Goal: Task Accomplishment & Management: Manage account settings

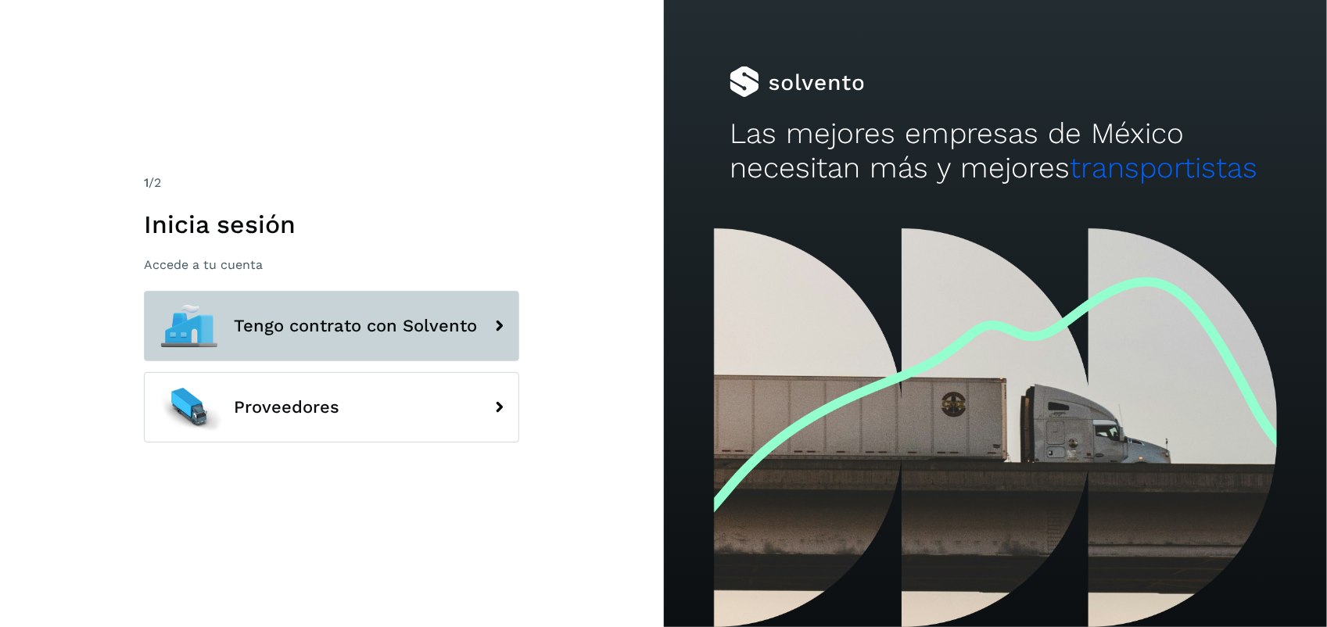
click at [410, 324] on span "Tengo contrato con Solvento" at bounding box center [355, 326] width 243 height 19
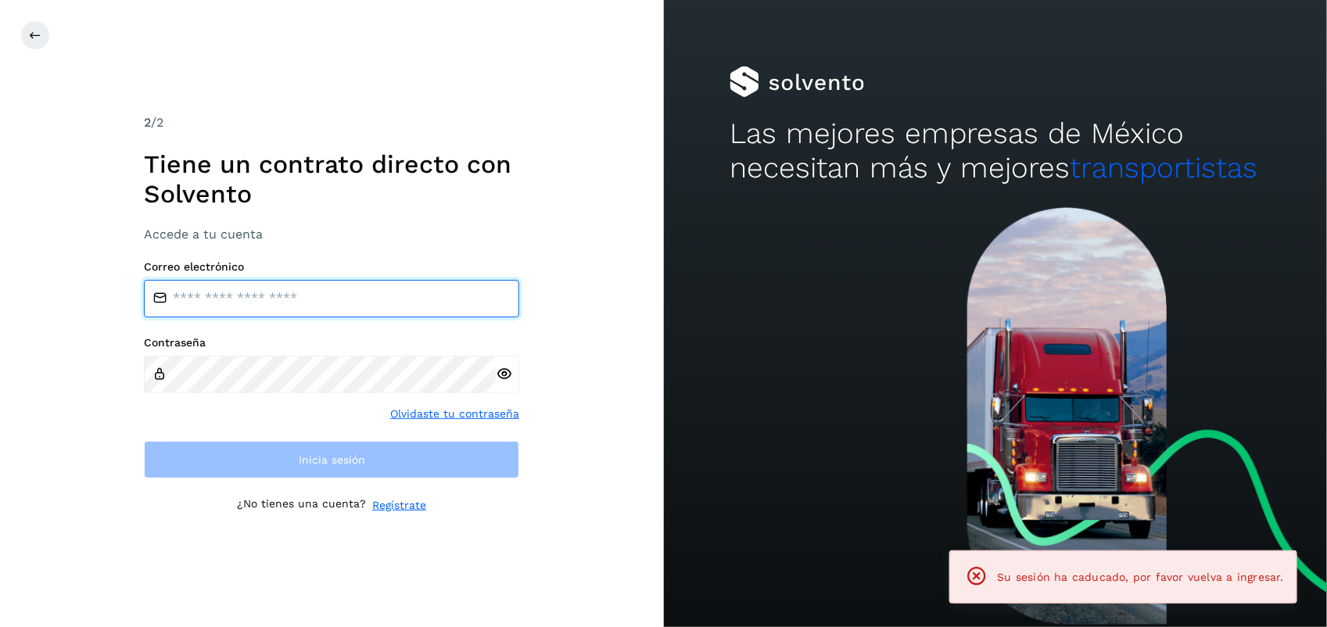
type input "**********"
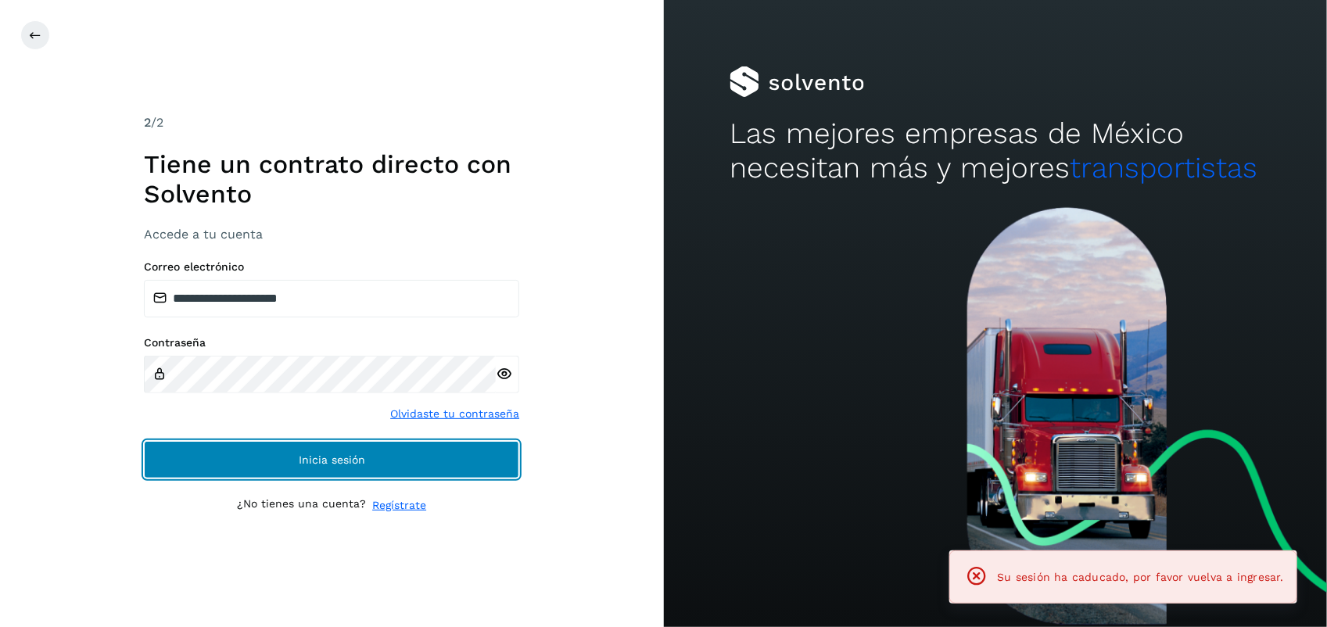
click at [353, 448] on button "Inicia sesión" at bounding box center [331, 460] width 375 height 38
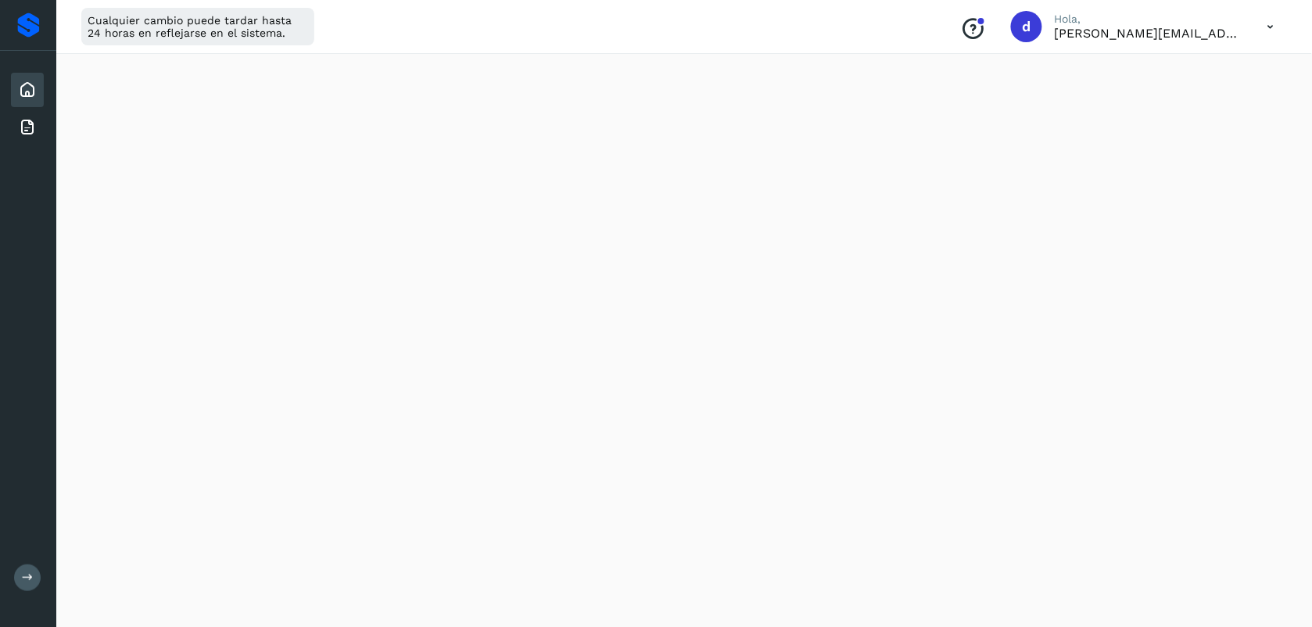
scroll to position [432, 0]
